Goal: Task Accomplishment & Management: Manage account settings

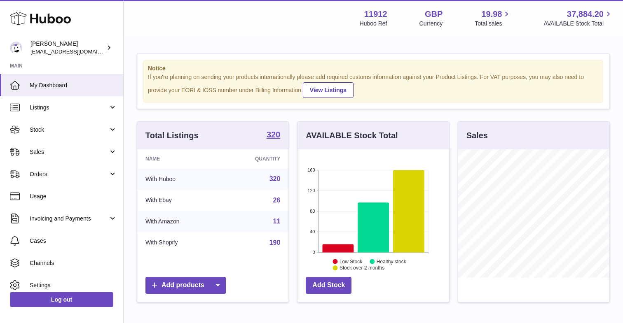
scroll to position [128, 151]
click at [59, 264] on span "Channels" at bounding box center [73, 263] width 87 height 8
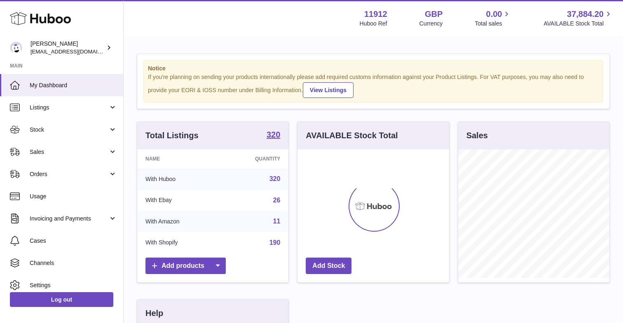
scroll to position [128, 151]
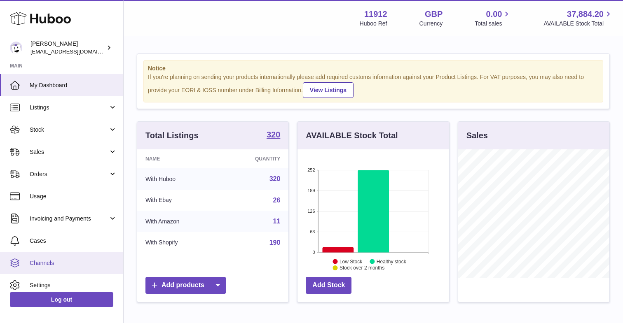
click at [62, 254] on link "Channels" at bounding box center [61, 263] width 123 height 22
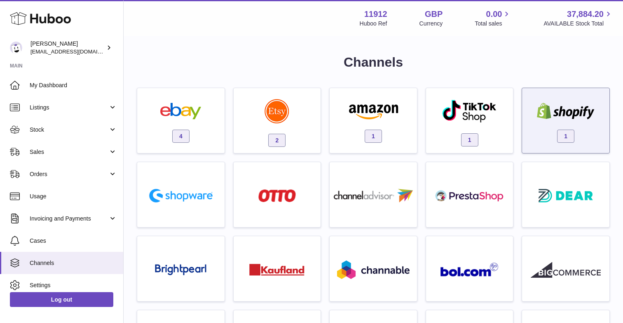
click at [539, 124] on div "1" at bounding box center [565, 122] width 79 height 53
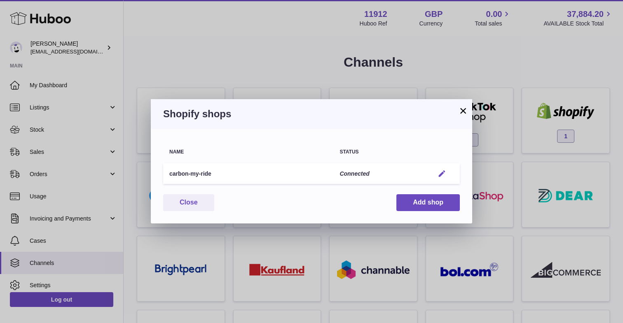
click at [445, 172] on em "button" at bounding box center [441, 174] width 9 height 9
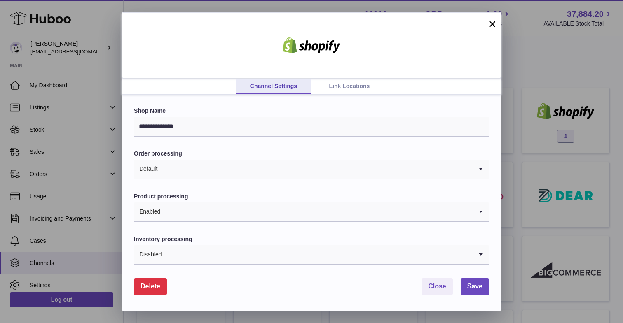
click at [343, 84] on link "Link Locations" at bounding box center [349, 87] width 76 height 16
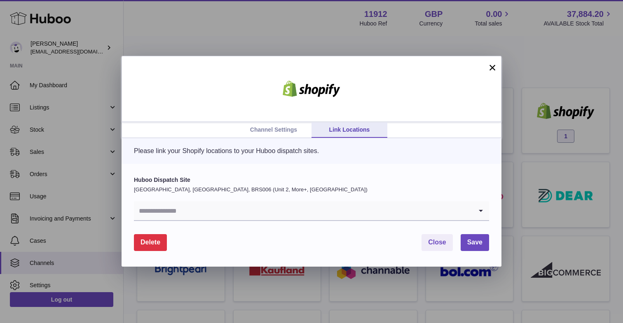
click at [248, 210] on input "Search for option" at bounding box center [303, 210] width 339 height 19
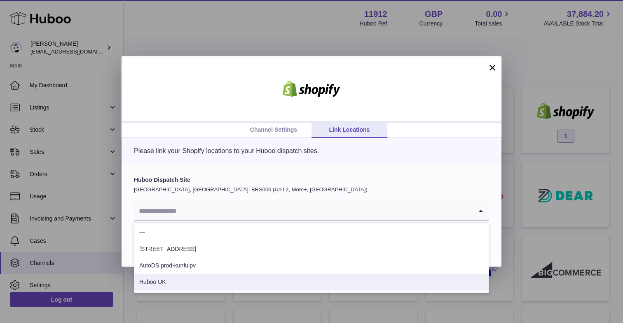
click at [193, 280] on li "Huboo UK" at bounding box center [311, 282] width 354 height 16
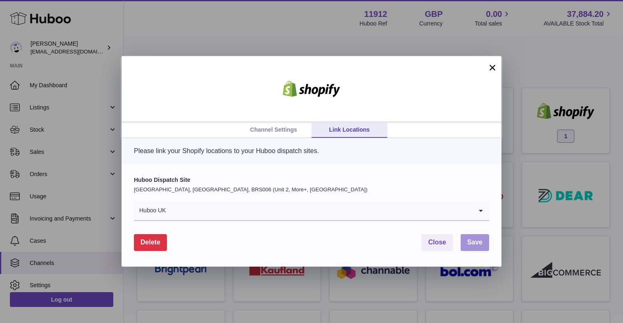
click at [472, 249] on button "Save" at bounding box center [474, 242] width 28 height 17
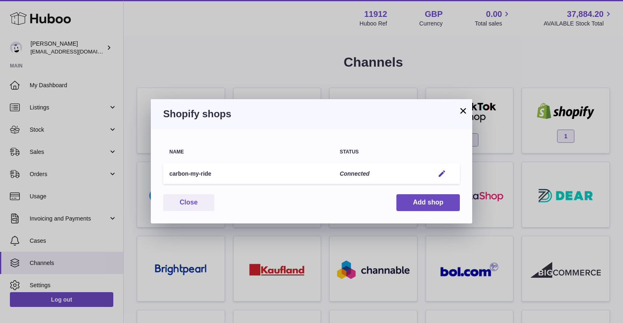
click at [458, 113] on h3 "Shopify shops" at bounding box center [311, 113] width 296 height 13
click at [465, 109] on button "×" at bounding box center [463, 111] width 10 height 10
